Goal: Information Seeking & Learning: Learn about a topic

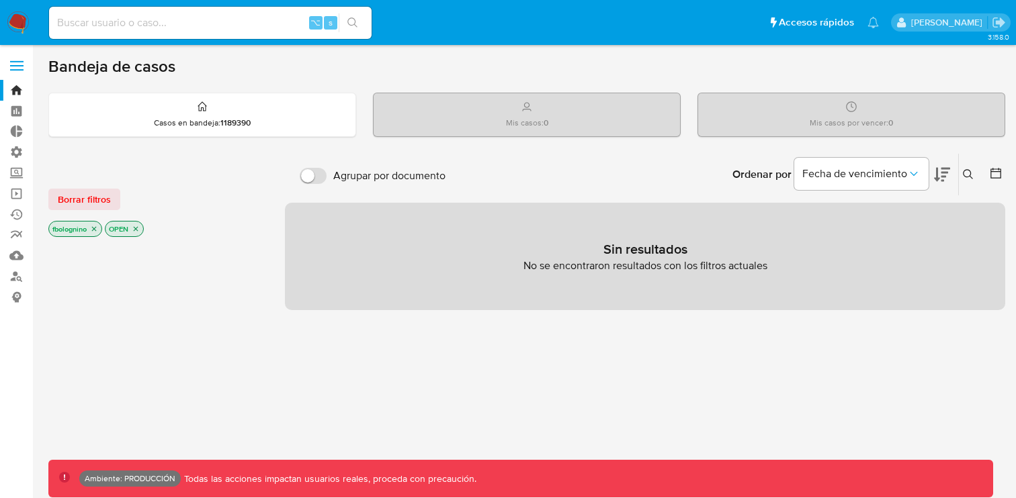
click at [182, 30] on input at bounding box center [210, 22] width 322 height 17
type input "betosicc"
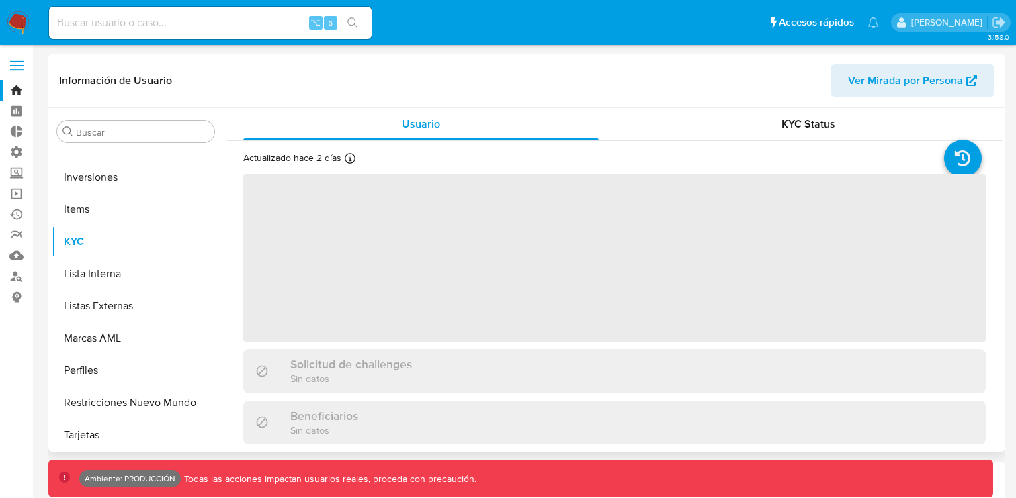
scroll to position [632, 0]
select select "10"
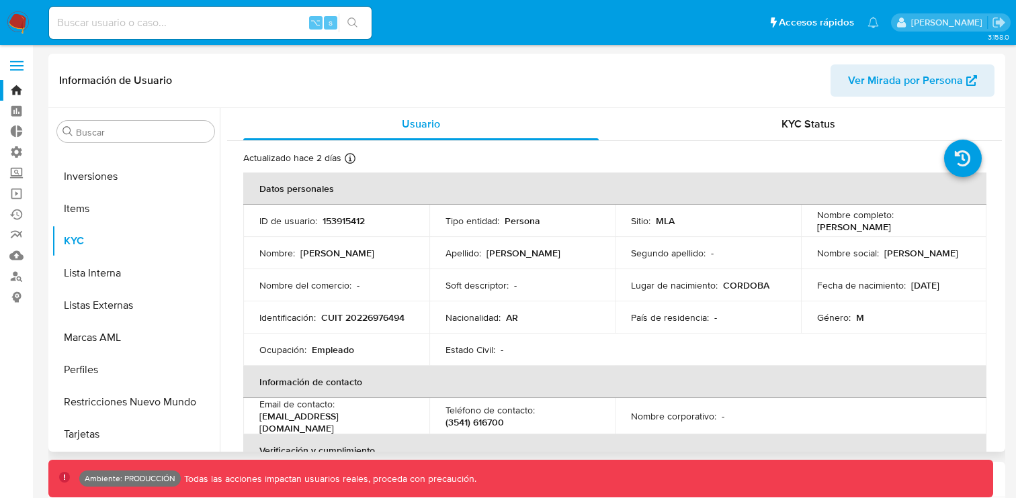
scroll to position [1, 0]
click at [758, 126] on div "KYC Status" at bounding box center [808, 123] width 355 height 32
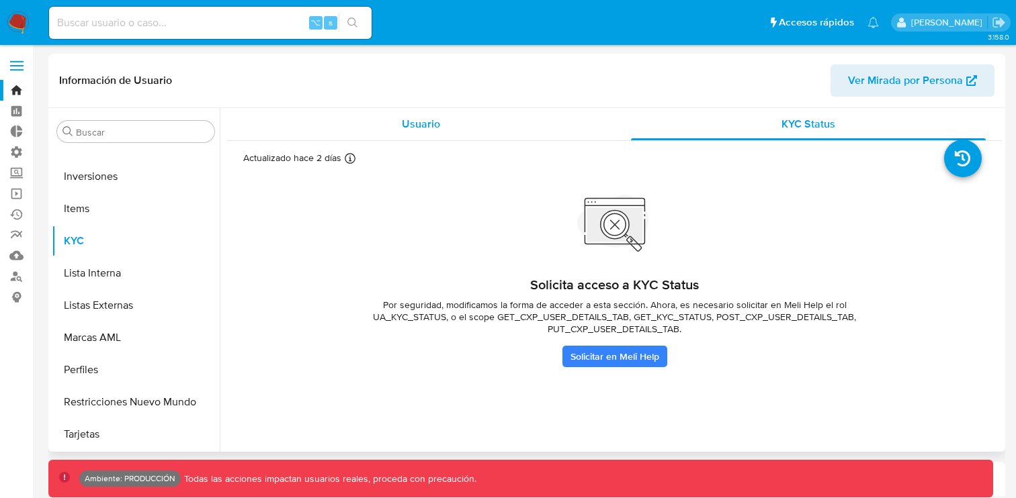
click at [360, 126] on div "Usuario" at bounding box center [420, 124] width 355 height 32
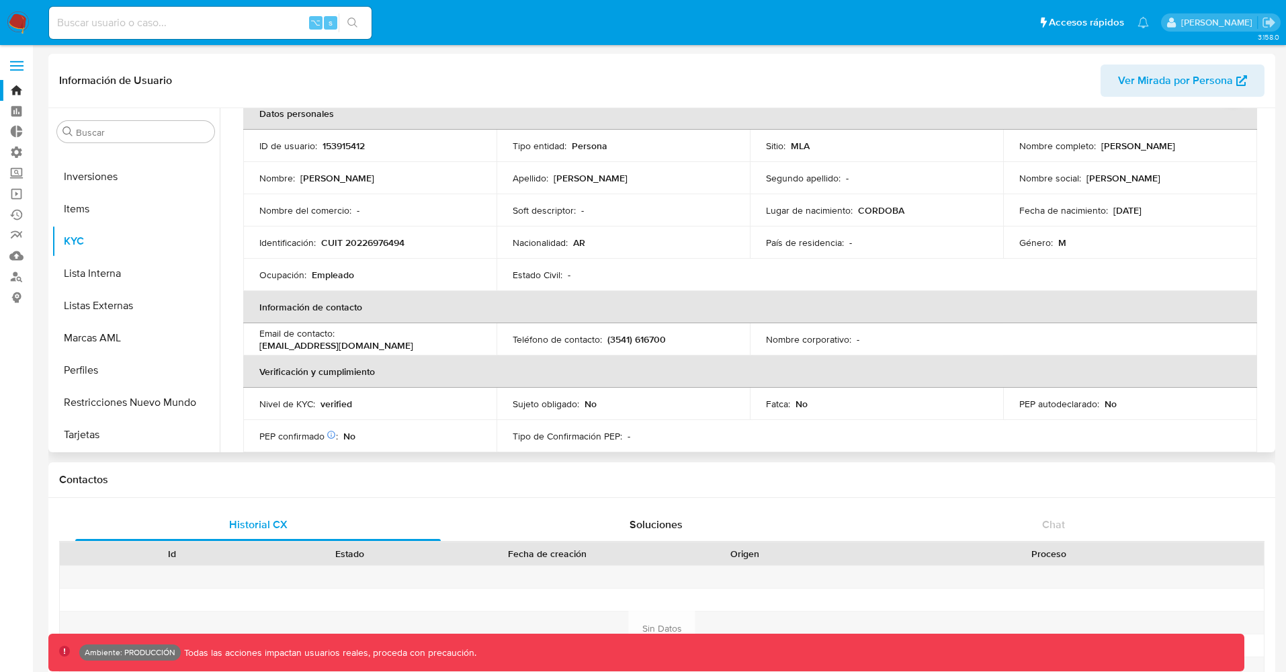
scroll to position [84, 0]
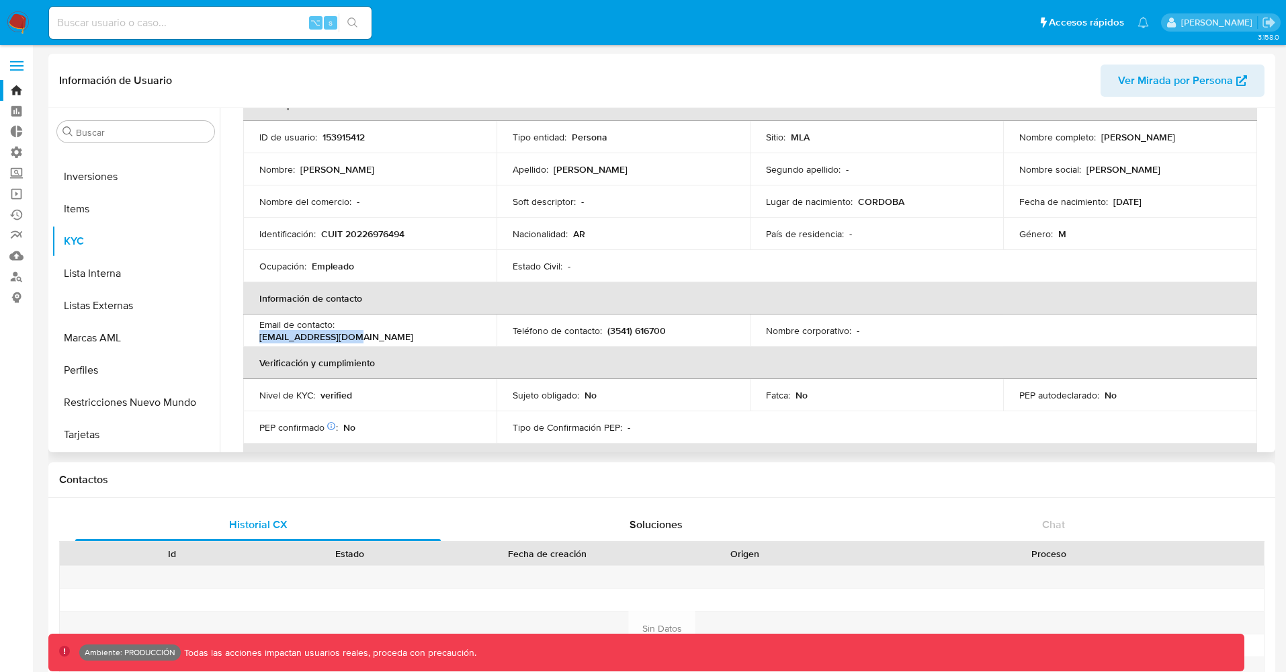
drag, startPoint x: 348, startPoint y: 331, endPoint x: 427, endPoint y: 335, distance: 79.3
click at [413, 335] on p "[EMAIL_ADDRESS][DOMAIN_NAME]" at bounding box center [336, 337] width 154 height 12
copy p "[EMAIL_ADDRESS][DOMAIN_NAME]"
click at [16, 296] on link "Consolidado" at bounding box center [80, 297] width 160 height 21
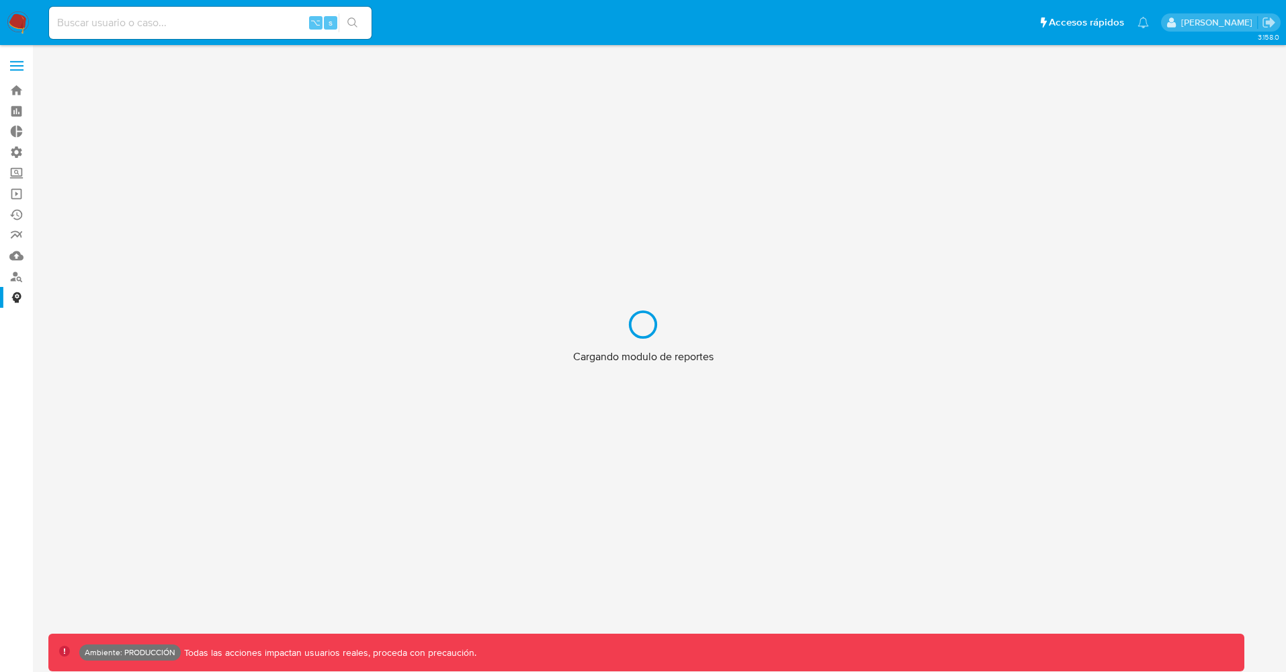
click at [17, 279] on div "Cargando modulo de reportes" at bounding box center [643, 336] width 1286 height 672
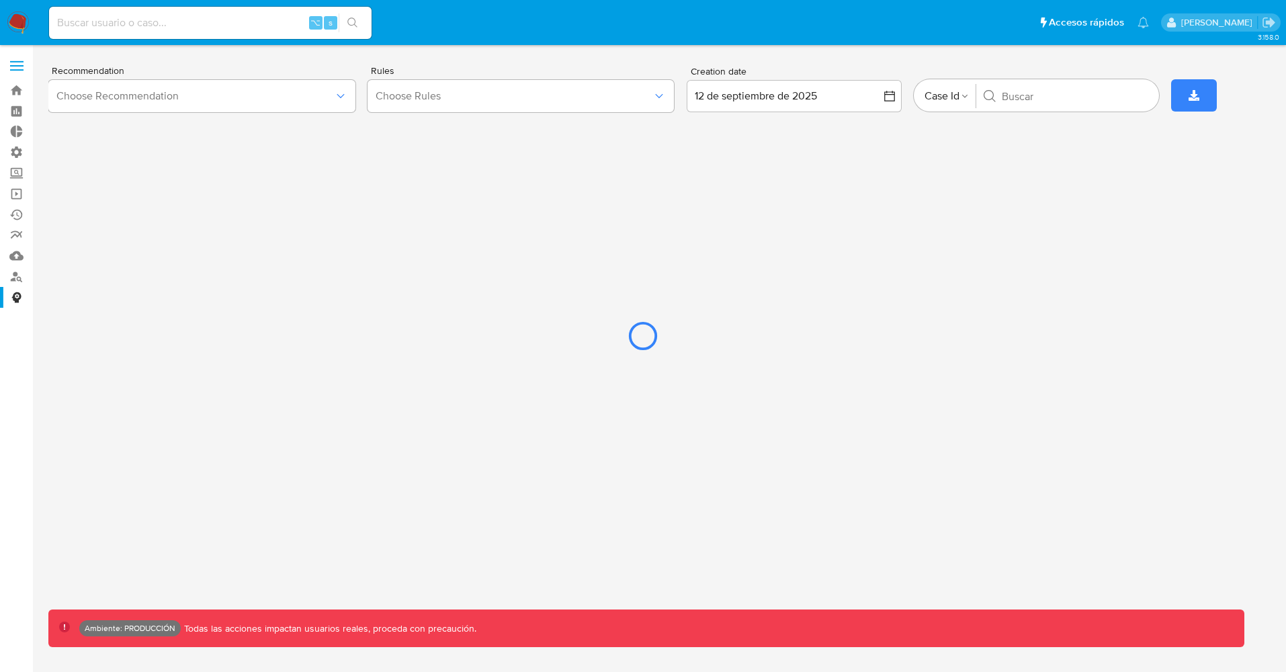
click at [15, 276] on div at bounding box center [643, 336] width 1286 height 672
click at [17, 277] on div at bounding box center [643, 336] width 1286 height 672
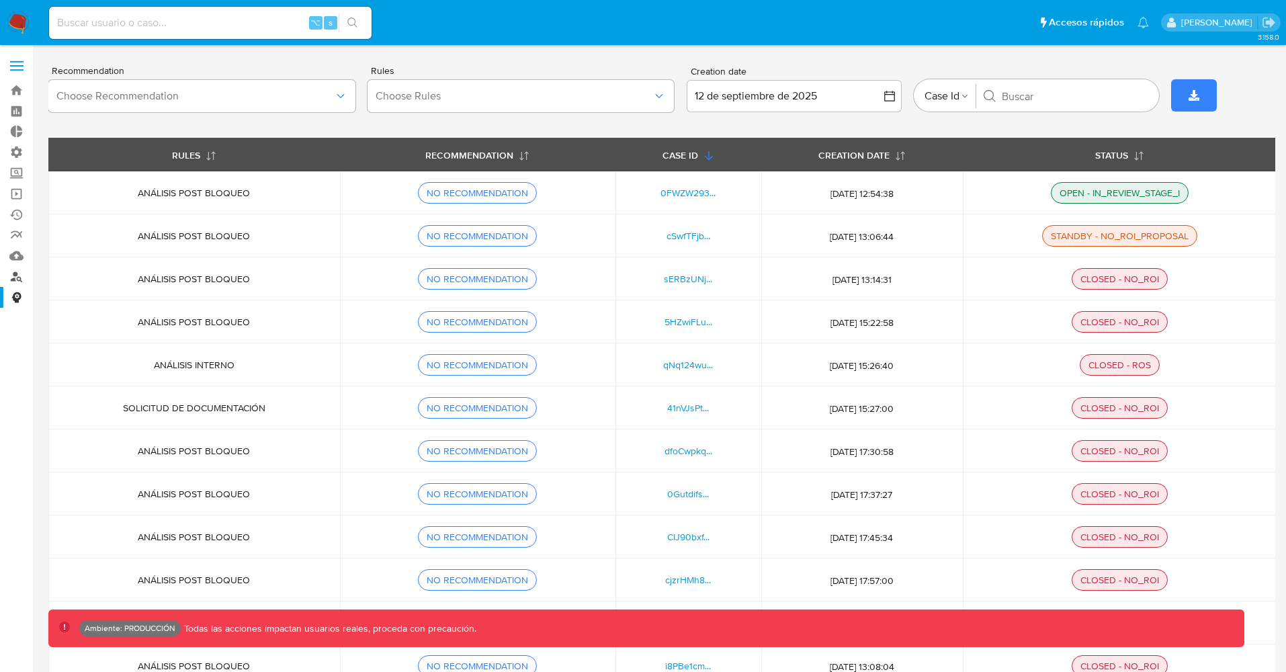
click at [18, 277] on link "Buscador de personas" at bounding box center [80, 276] width 160 height 21
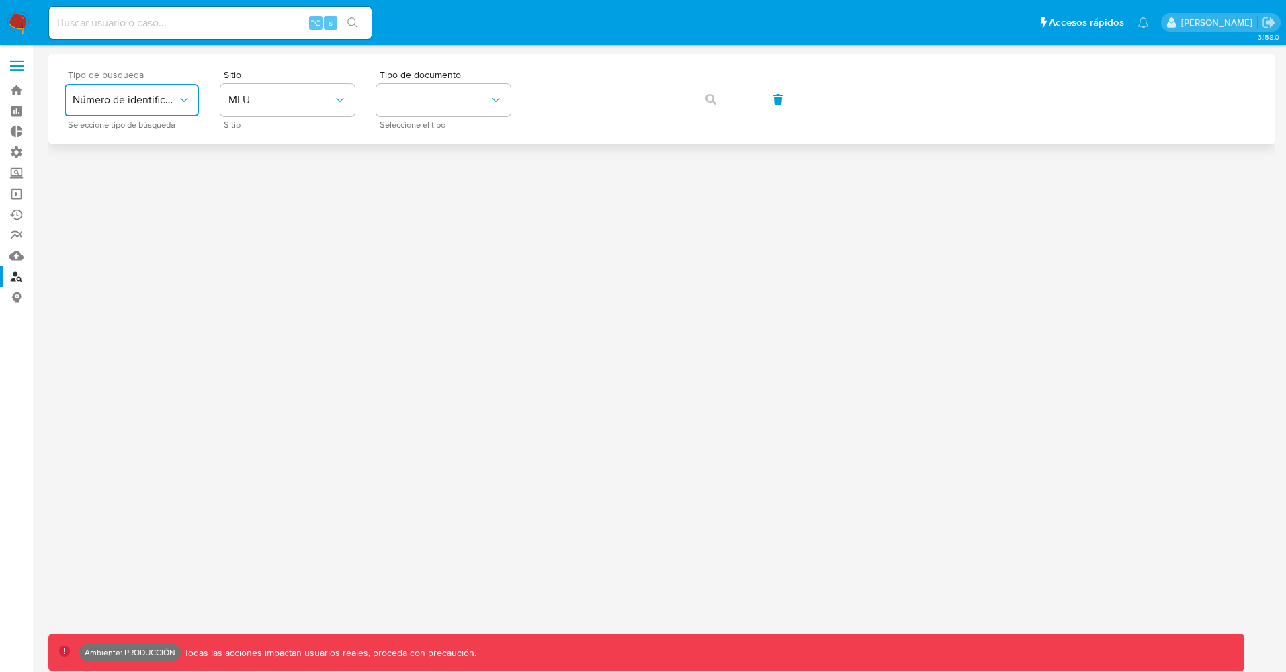
click at [183, 108] on button "Número de identificación" at bounding box center [131, 100] width 134 height 32
click at [326, 103] on span "MLU" at bounding box center [280, 99] width 105 height 13
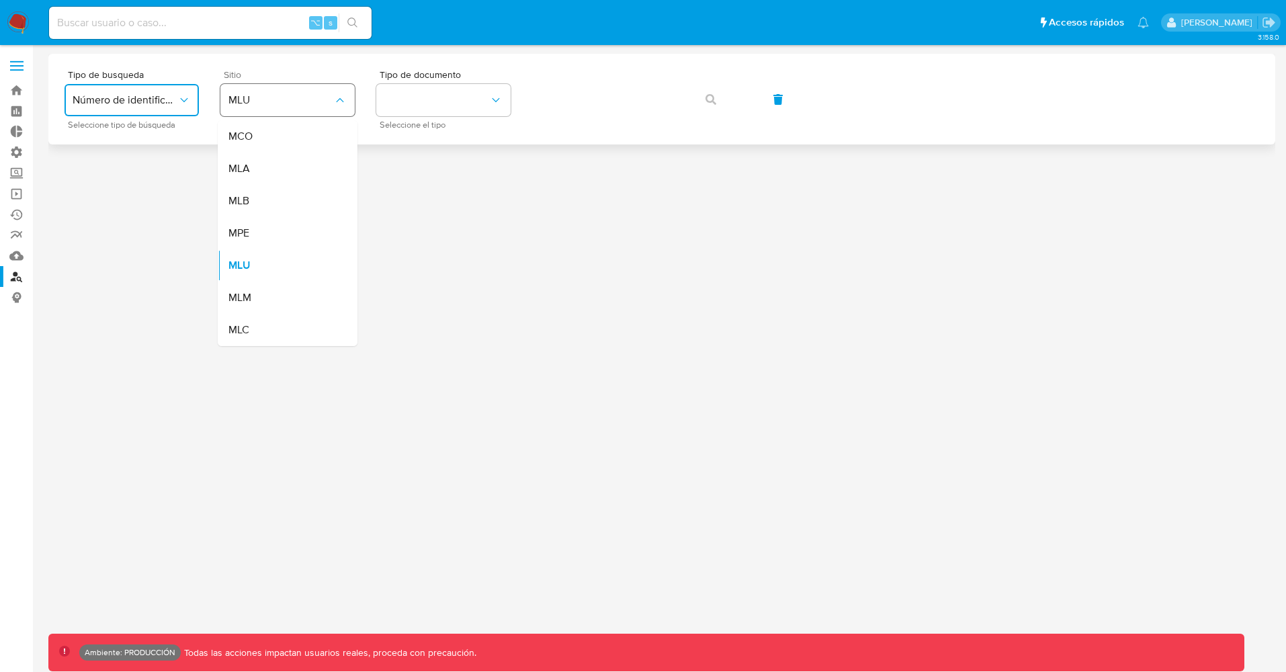
click at [326, 103] on span "MLU" at bounding box center [280, 99] width 105 height 13
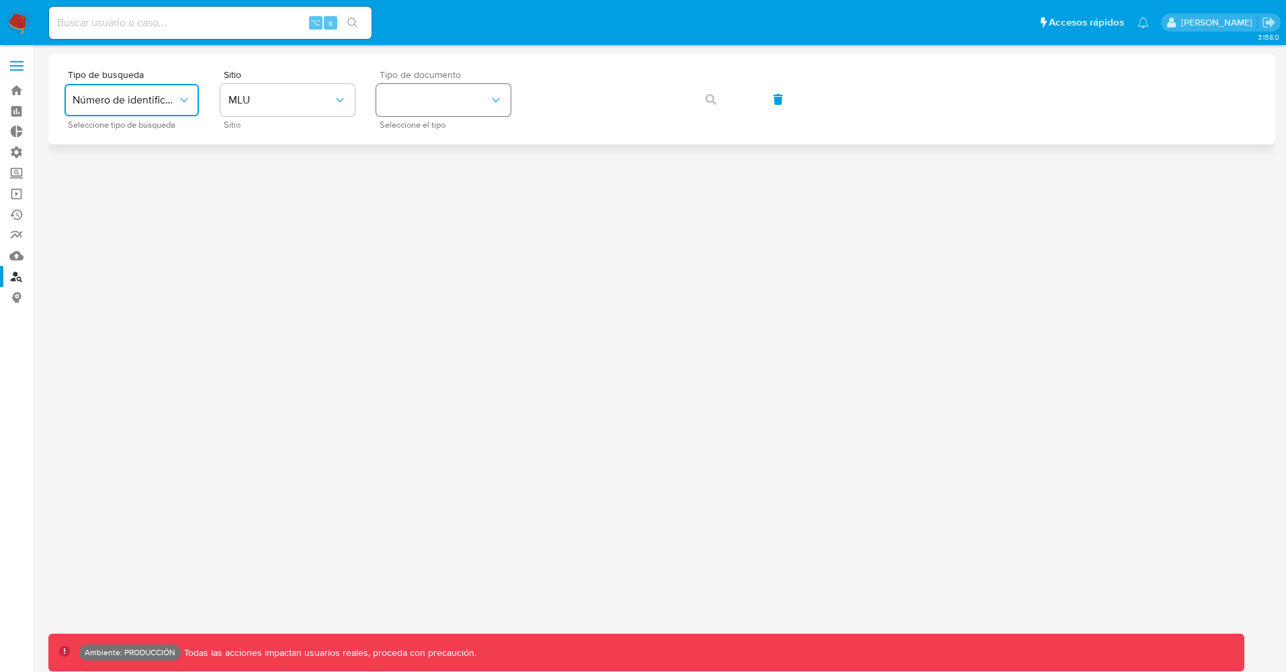
click at [435, 104] on button "identificationType" at bounding box center [443, 100] width 134 height 32
click at [147, 19] on input at bounding box center [210, 22] width 322 height 17
paste input "[EMAIL_ADDRESS][DOMAIN_NAME]"
type input "[EMAIL_ADDRESS][DOMAIN_NAME]"
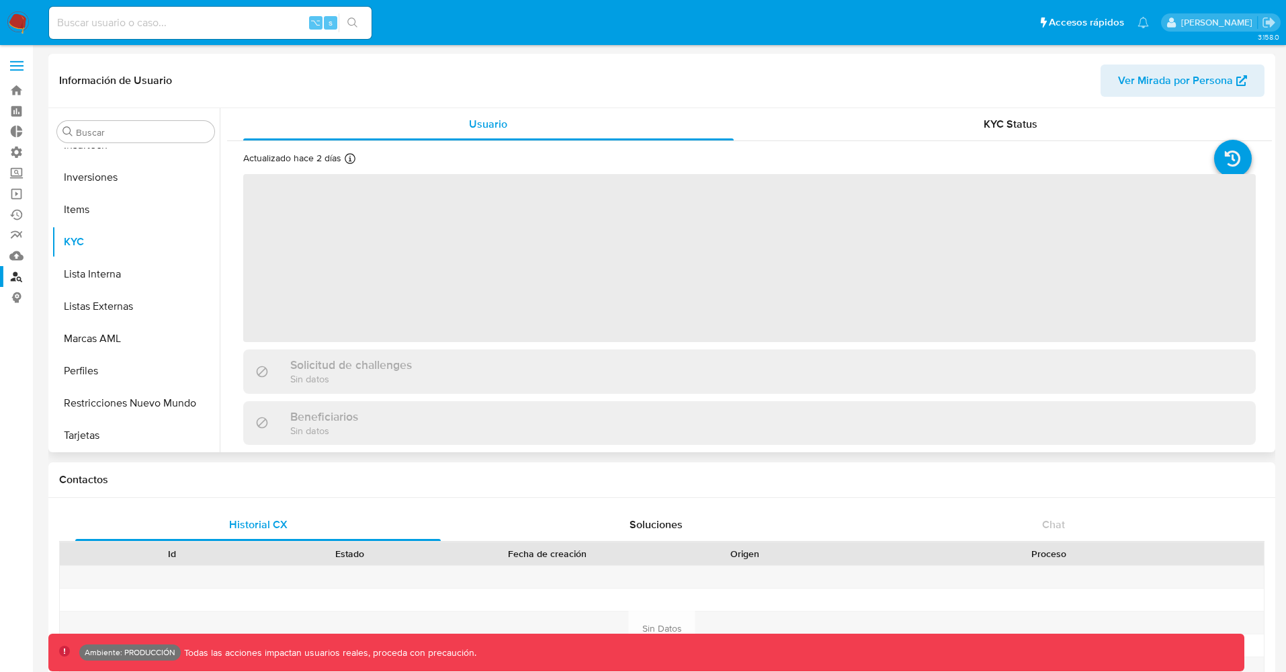
scroll to position [632, 0]
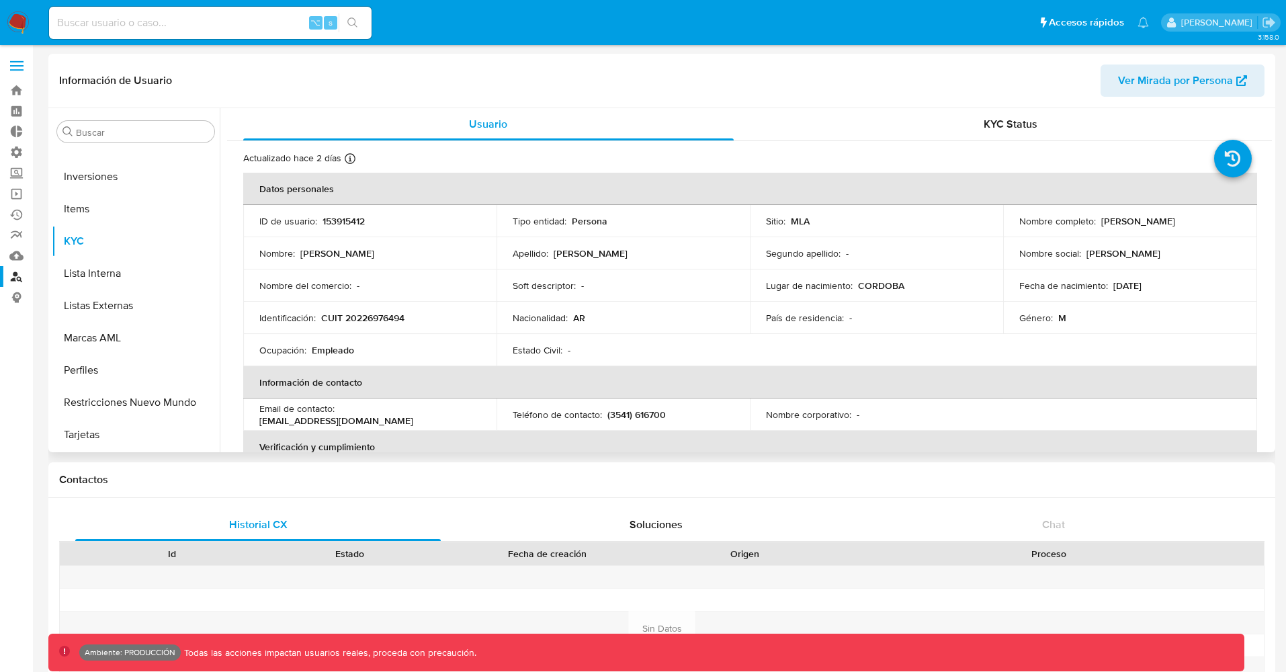
select select "10"
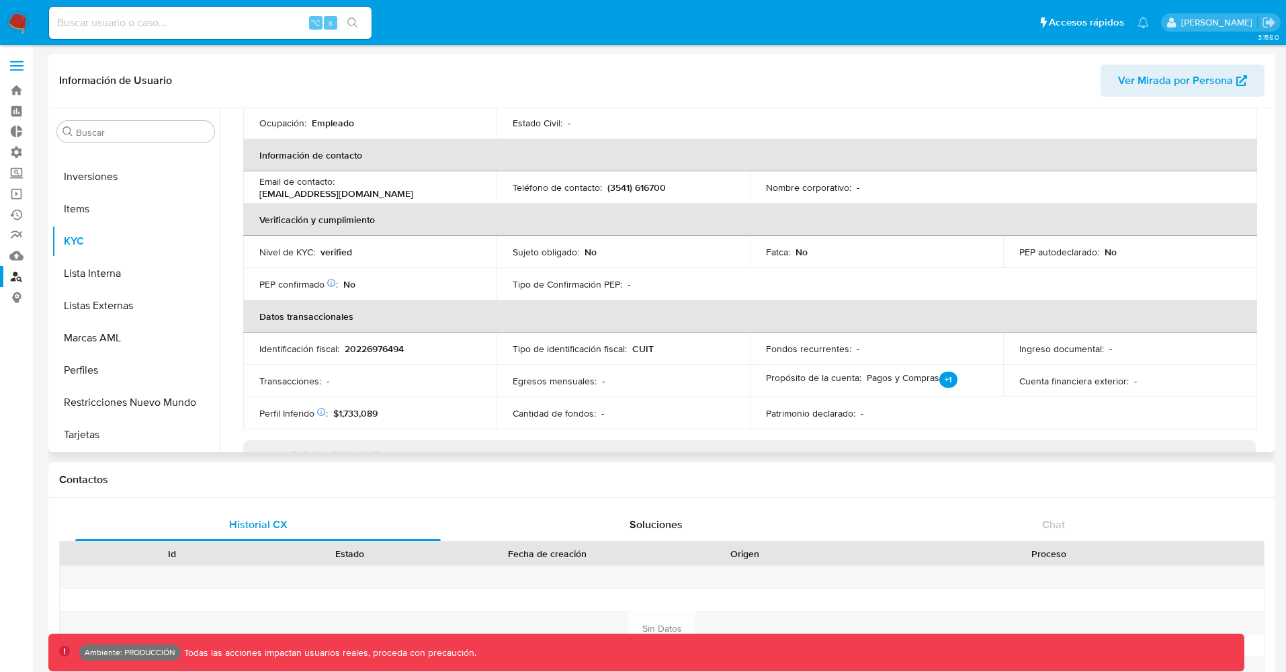
scroll to position [221, 0]
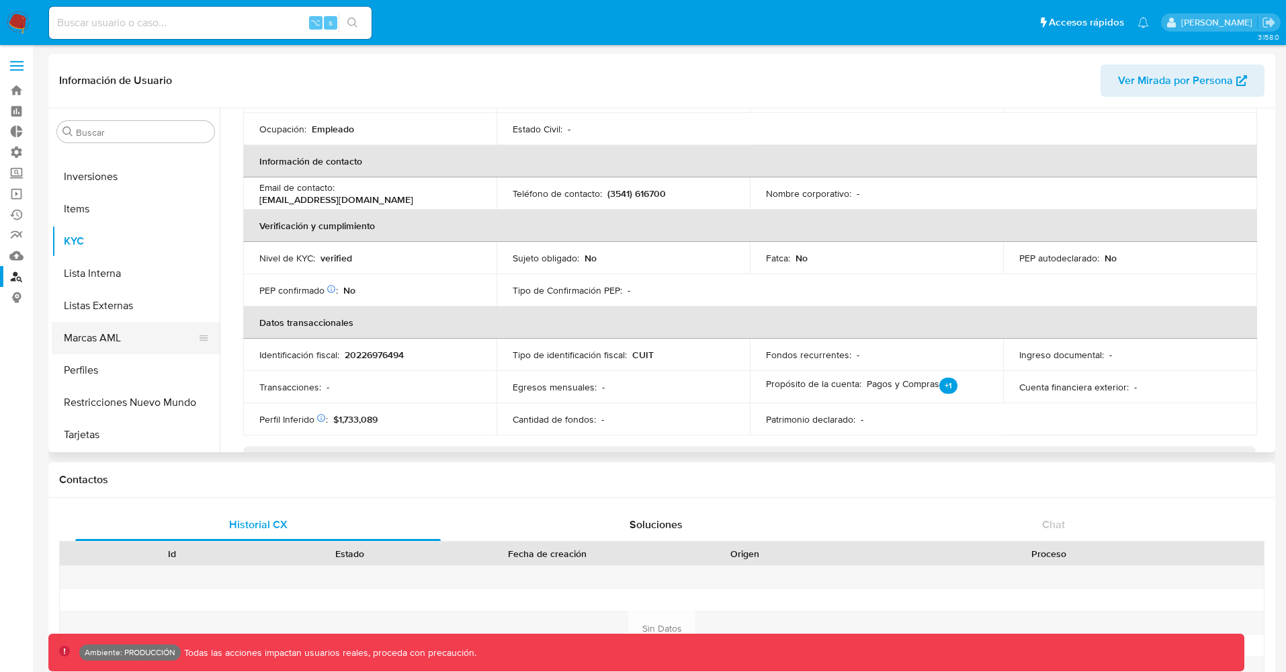
click at [95, 340] on button "Marcas AML" at bounding box center [130, 338] width 157 height 32
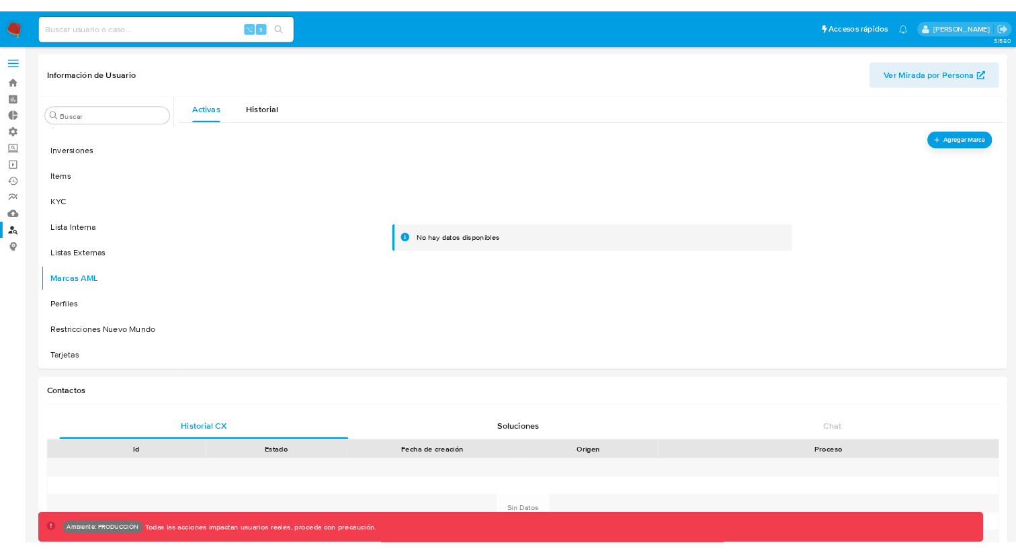
scroll to position [632, 0]
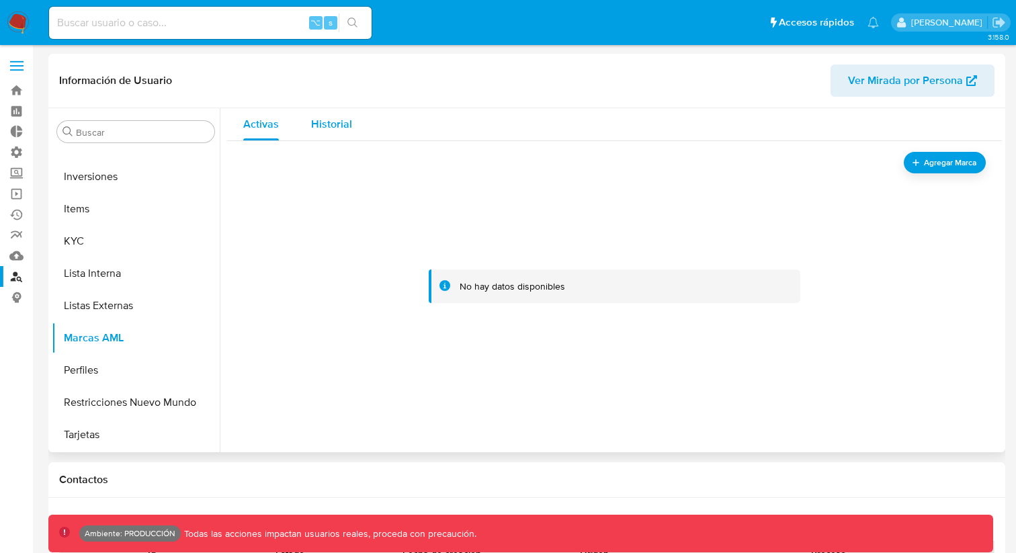
click at [347, 128] on span "Historial" at bounding box center [331, 123] width 41 height 15
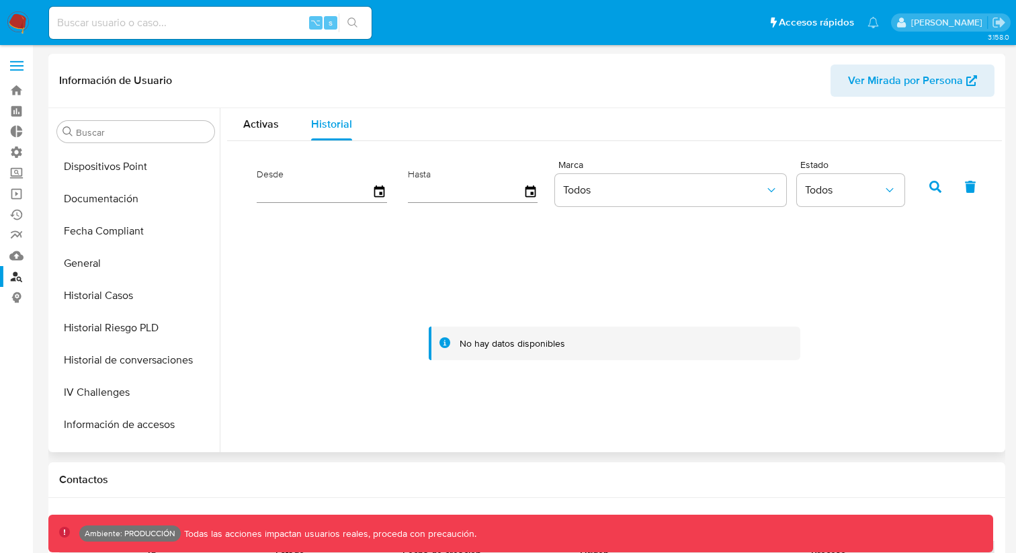
scroll to position [286, 0]
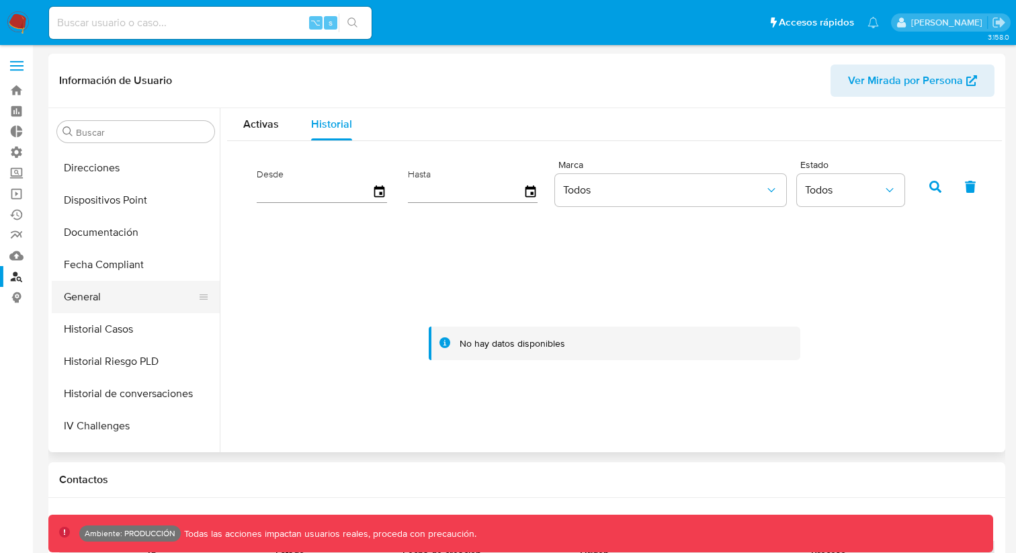
click at [91, 299] on button "General" at bounding box center [130, 297] width 157 height 32
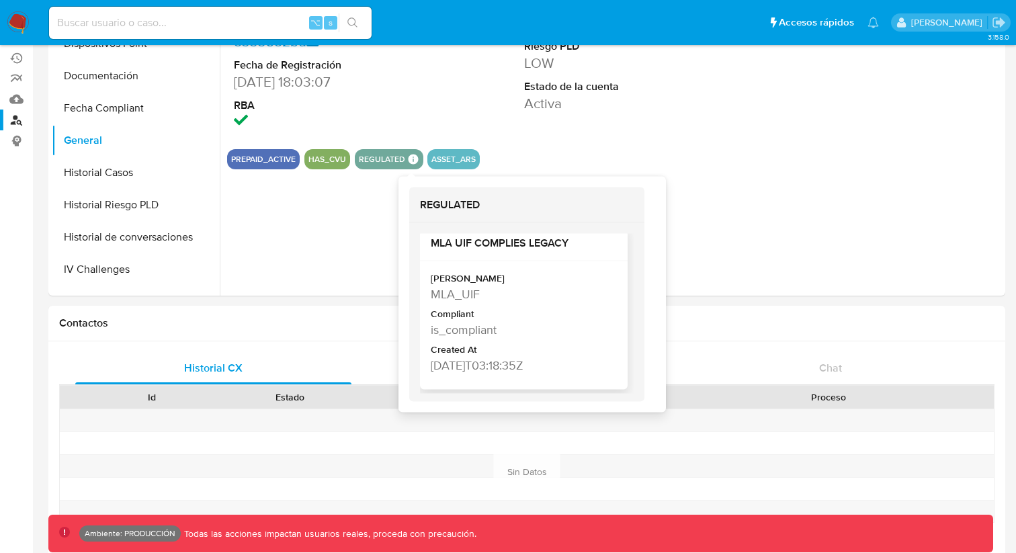
scroll to position [0, 0]
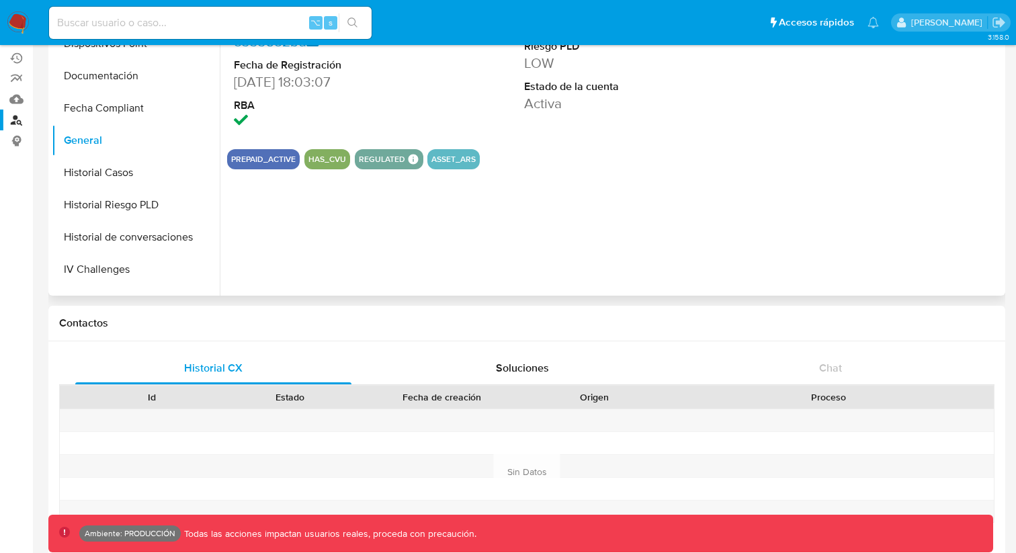
click at [792, 225] on div "ID de usuario 153915412 Person ID 8c8d18d0278e1029def76498333582bd Fecha de Reg…" at bounding box center [611, 124] width 782 height 344
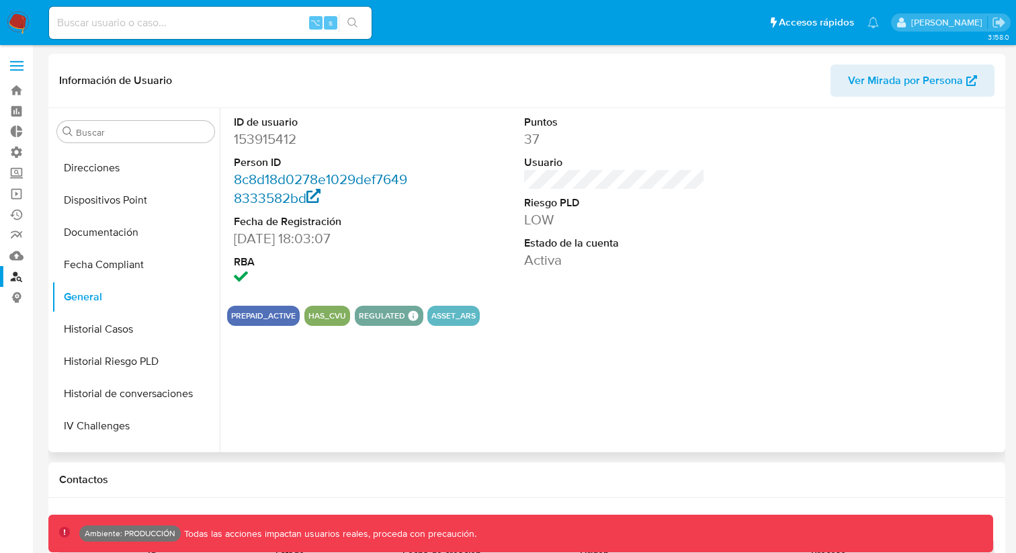
click at [320, 177] on link "8c8d18d0278e1029def76498333582bd" at bounding box center [320, 188] width 173 height 38
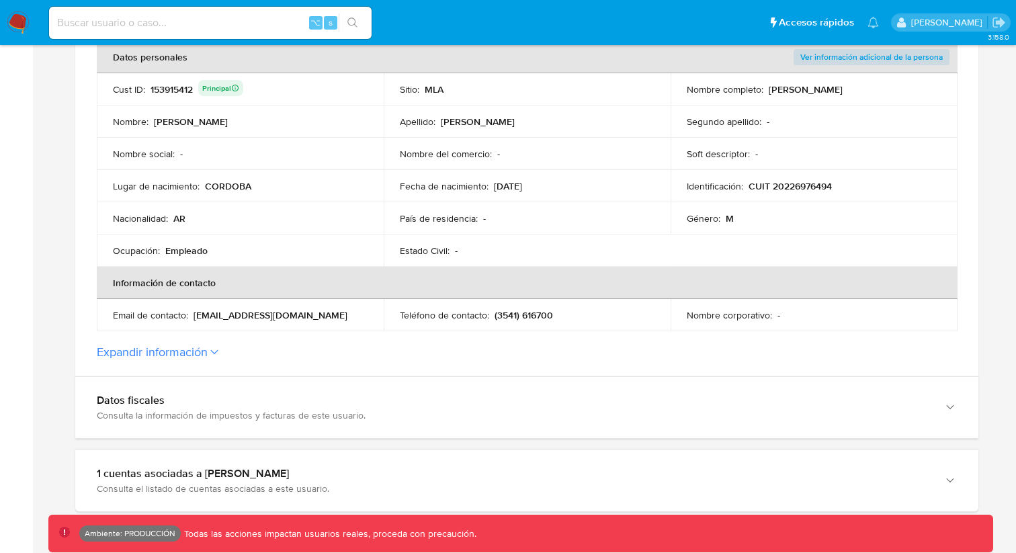
scroll to position [283, 0]
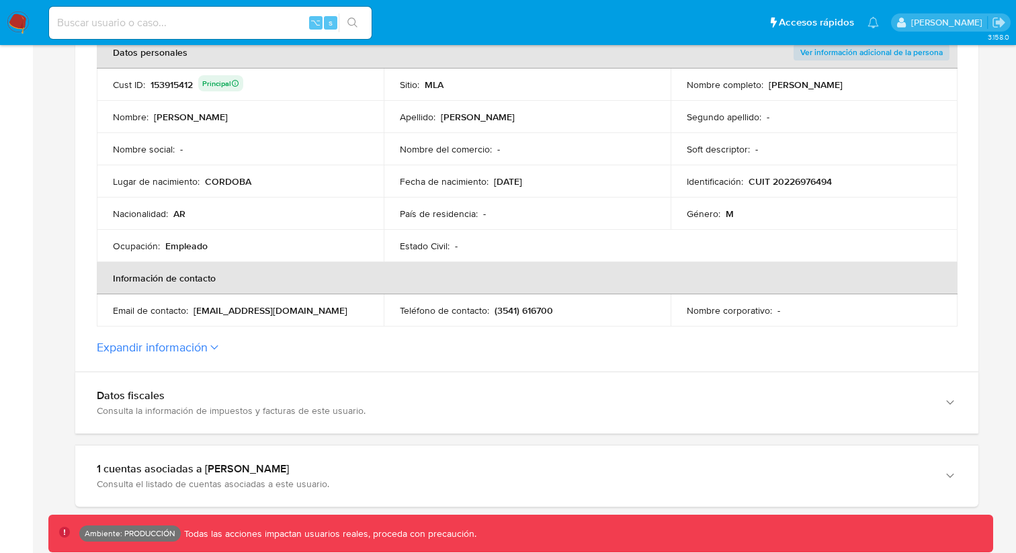
click at [202, 345] on button "Expandir información" at bounding box center [152, 347] width 111 height 15
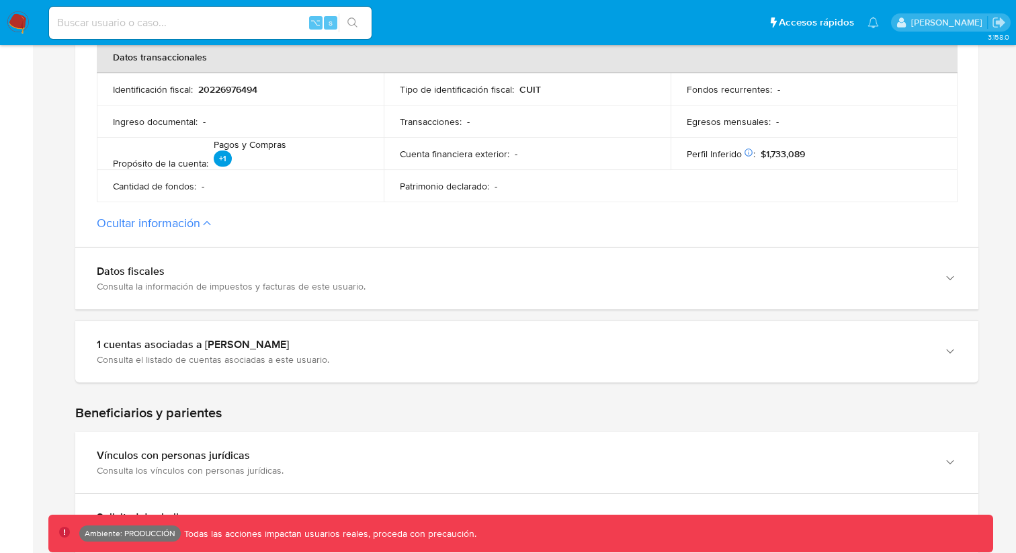
scroll to position [667, 0]
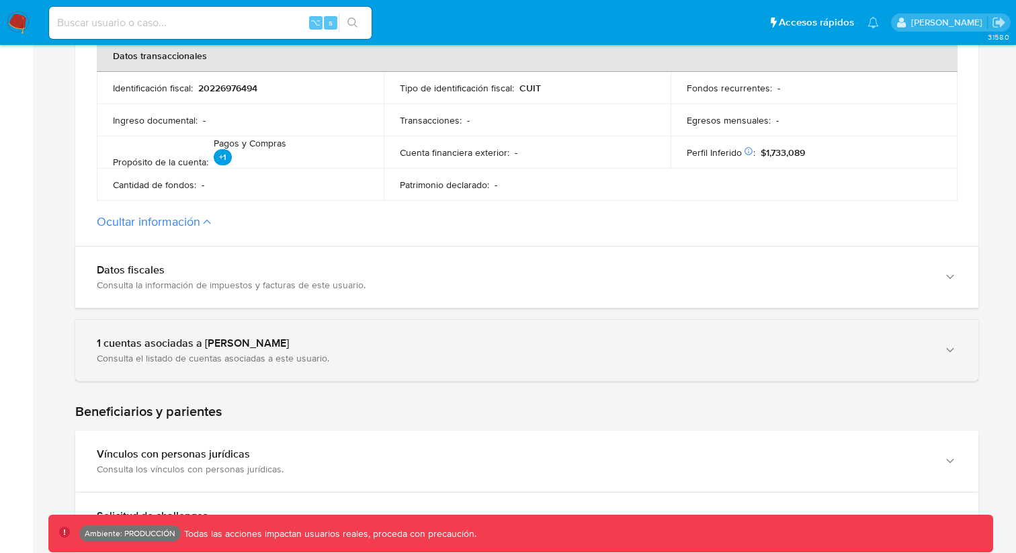
click at [203, 345] on div "1 cuentas asociadas a [PERSON_NAME]" at bounding box center [513, 343] width 833 height 13
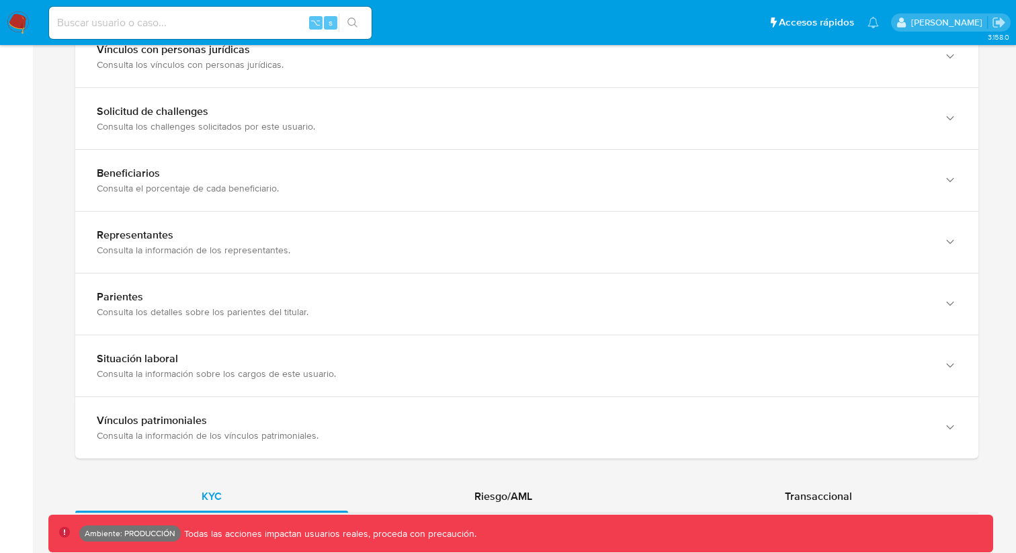
scroll to position [1219, 0]
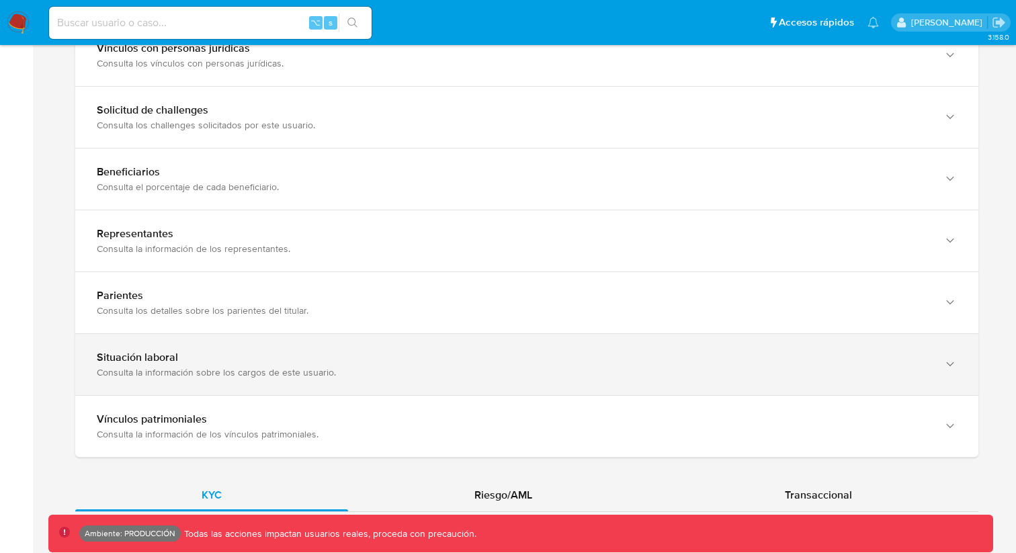
click at [388, 359] on div "Situación laboral" at bounding box center [513, 357] width 833 height 13
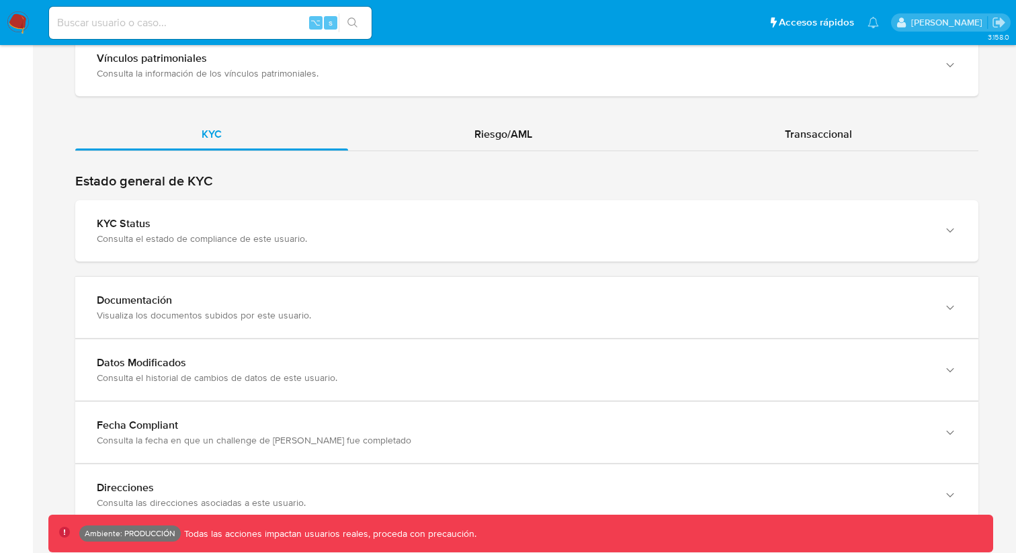
scroll to position [1755, 0]
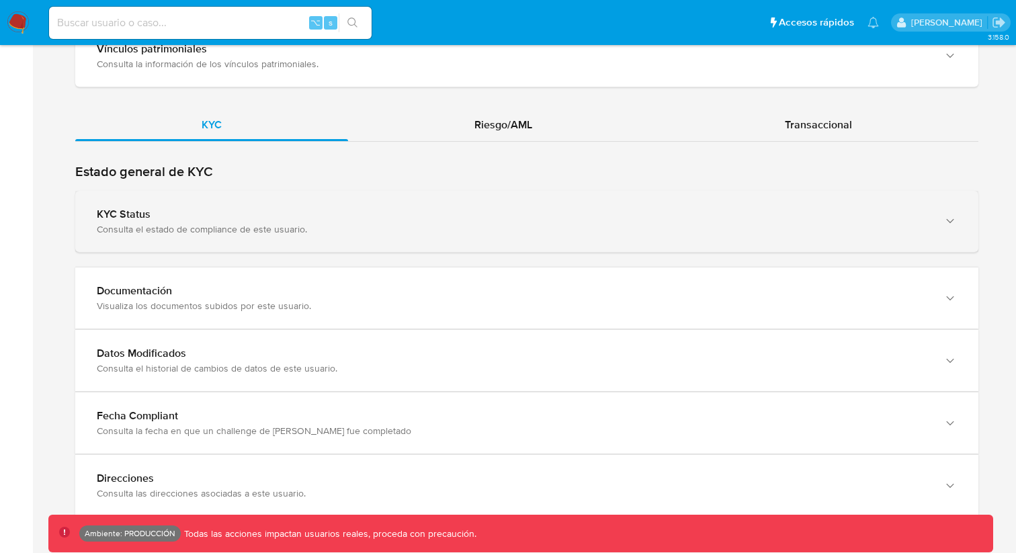
click at [246, 218] on div "KYC Status" at bounding box center [513, 214] width 833 height 13
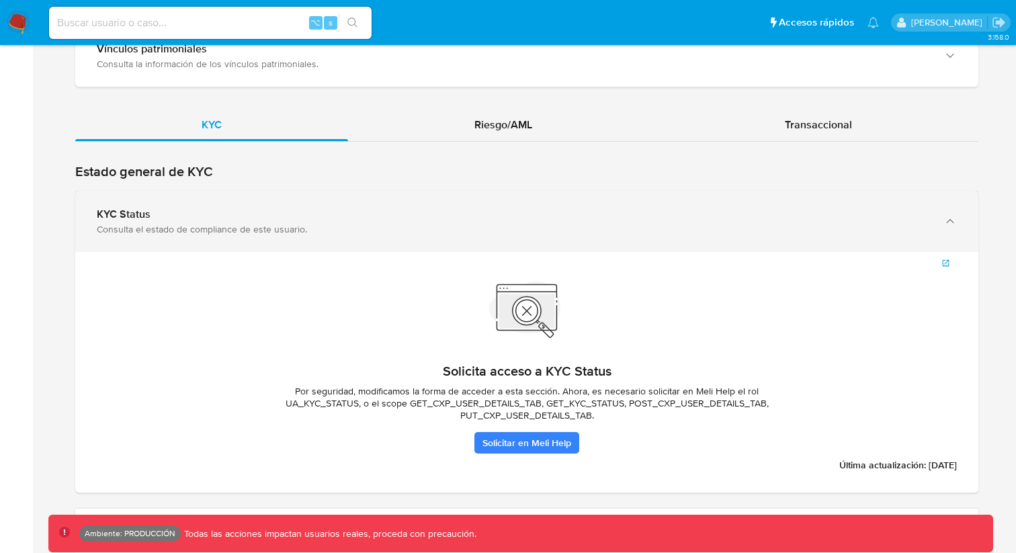
click at [246, 218] on div "KYC Status" at bounding box center [513, 214] width 833 height 13
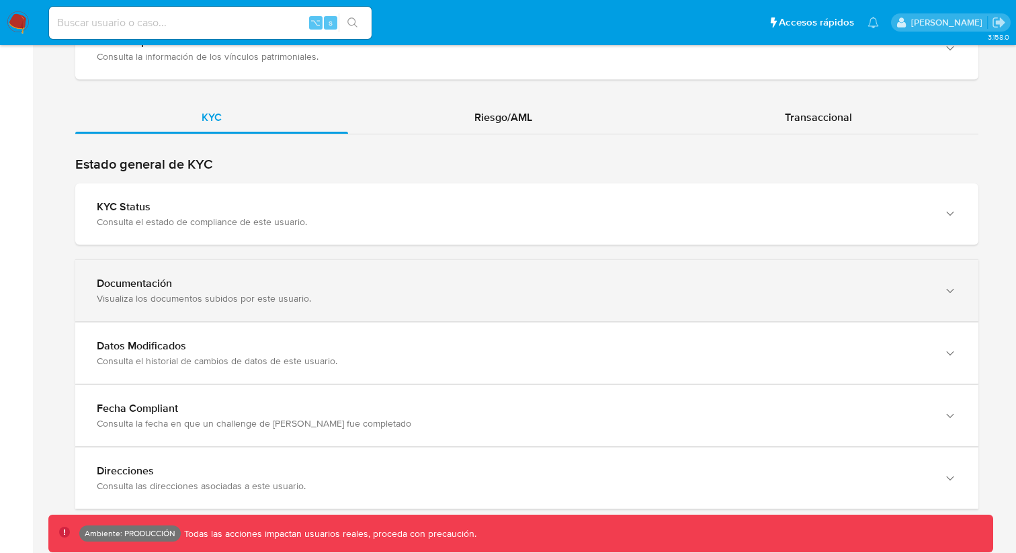
scroll to position [1808, 0]
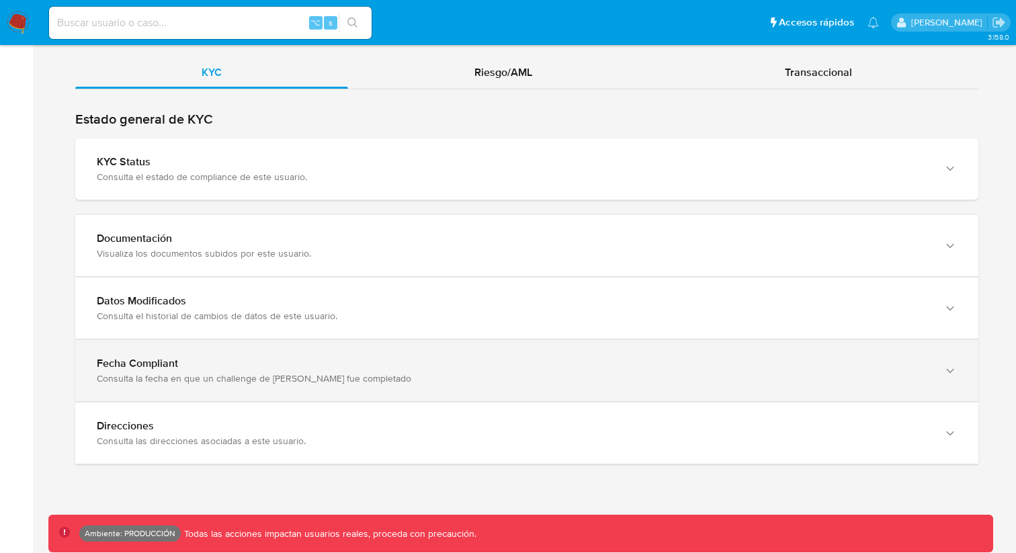
click at [245, 382] on div "Consulta la fecha en que un challenge de [PERSON_NAME] fue completado" at bounding box center [513, 378] width 833 height 12
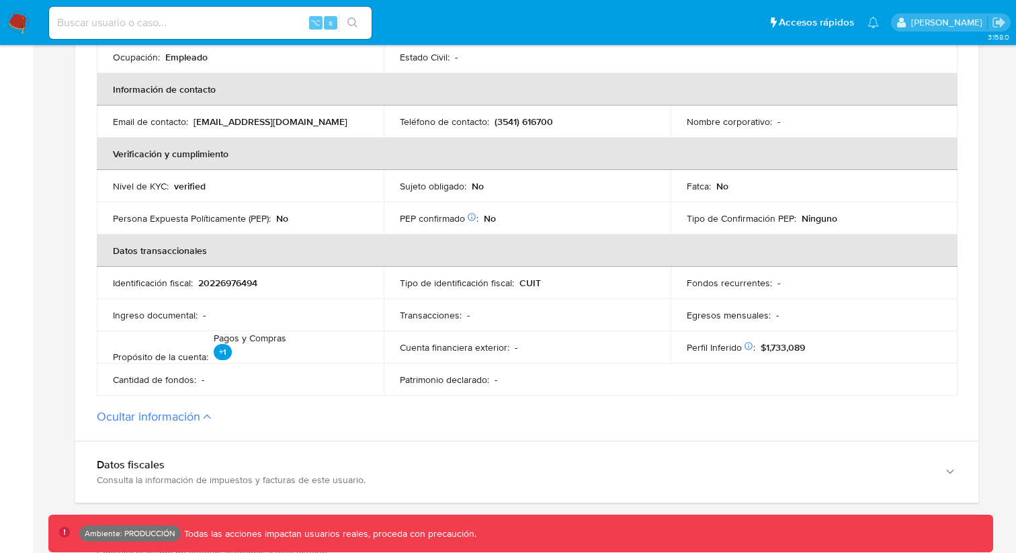
scroll to position [470, 0]
